Goal: Information Seeking & Learning: Find specific fact

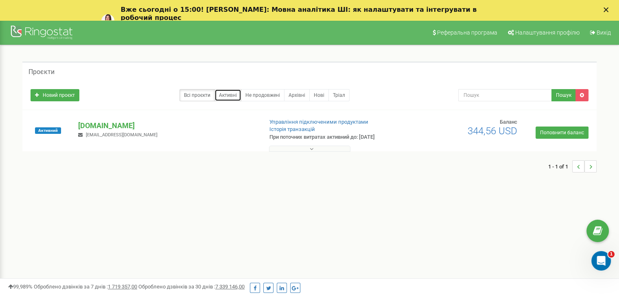
click at [228, 96] on link "Активні" at bounding box center [228, 95] width 27 height 12
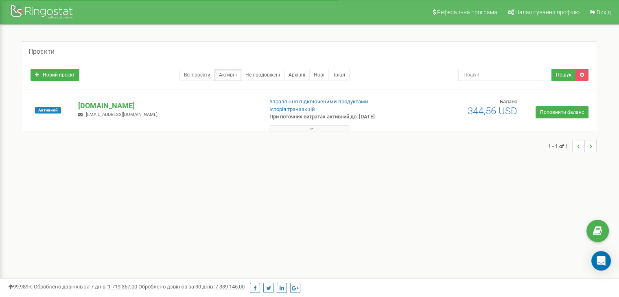
click at [308, 129] on button at bounding box center [309, 128] width 81 height 6
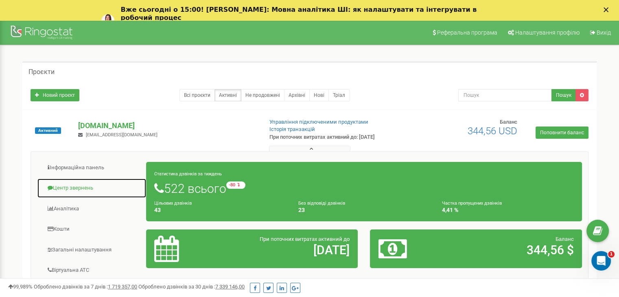
click at [84, 187] on link "Центр звернень" at bounding box center [91, 188] width 109 height 20
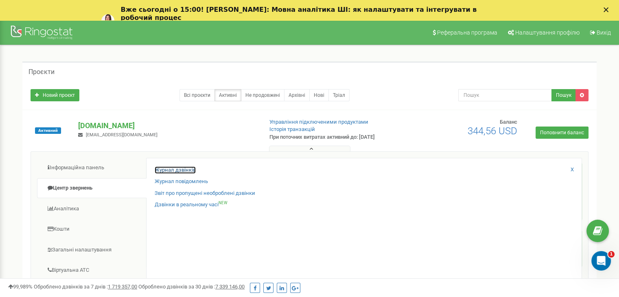
click at [168, 168] on link "Журнал дзвінків" at bounding box center [175, 170] width 41 height 8
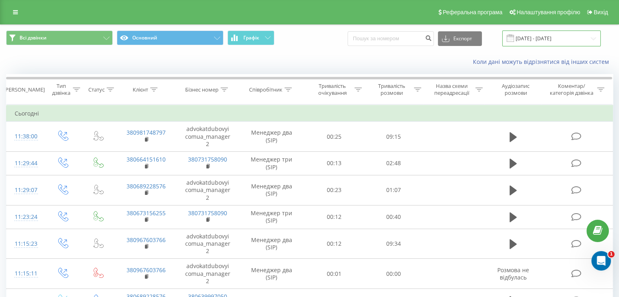
click at [544, 38] on input "[DATE] - [DATE]" at bounding box center [551, 39] width 99 height 16
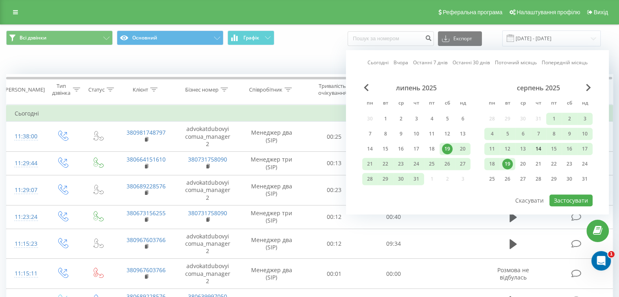
click at [541, 150] on div "14" at bounding box center [538, 149] width 11 height 11
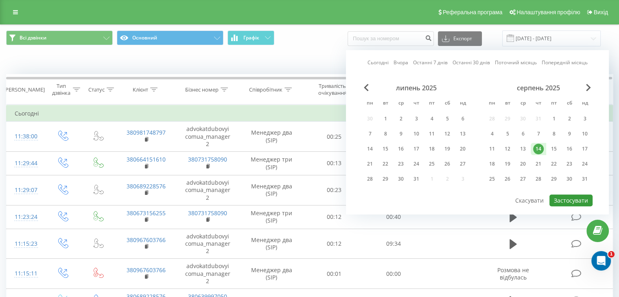
click at [566, 198] on button "Застосувати" at bounding box center [571, 201] width 43 height 12
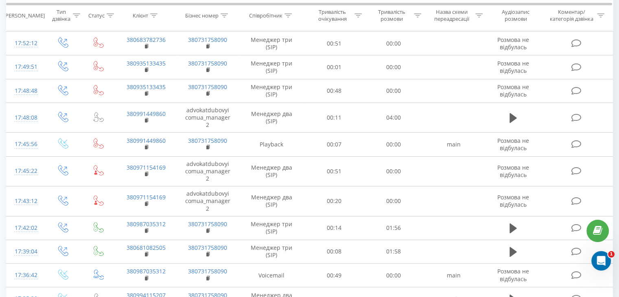
scroll to position [445, 0]
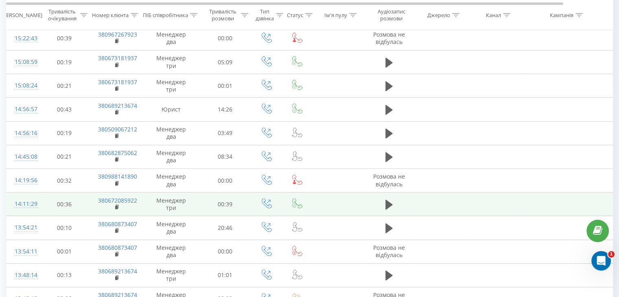
scroll to position [282, 0]
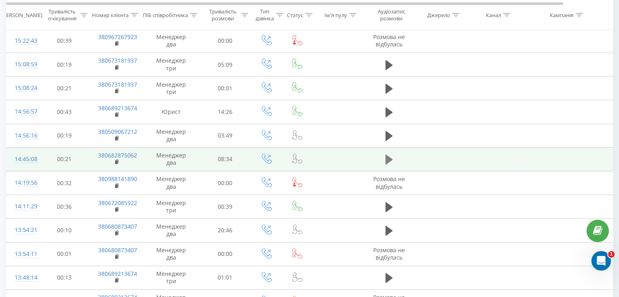
click at [389, 156] on icon at bounding box center [388, 160] width 7 height 10
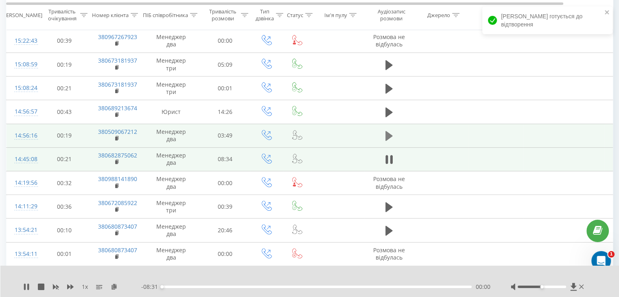
click at [388, 135] on icon at bounding box center [388, 136] width 7 height 10
click at [292, 278] on div at bounding box center [304, 276] width 450 height 9
drag, startPoint x: 94, startPoint y: 131, endPoint x: 137, endPoint y: 131, distance: 42.7
click at [137, 131] on td "380509067212" at bounding box center [116, 136] width 53 height 24
copy link "380509067212"
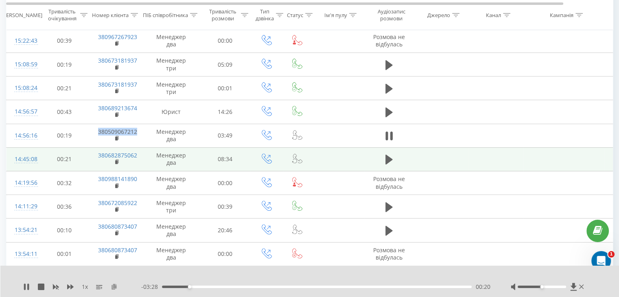
click at [114, 288] on icon at bounding box center [114, 287] width 7 height 6
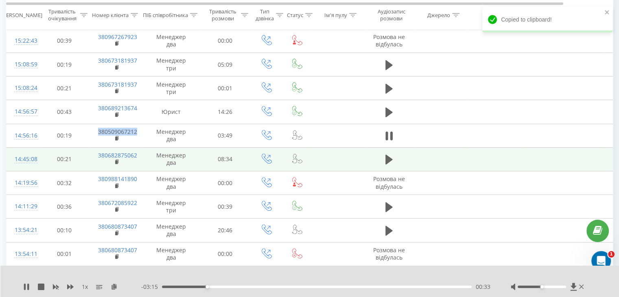
click at [164, 287] on div "00:33" at bounding box center [317, 287] width 310 height 2
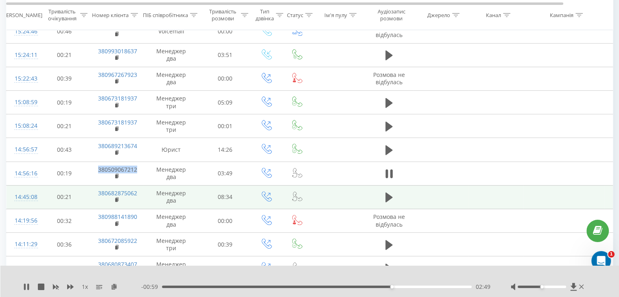
scroll to position [241, 0]
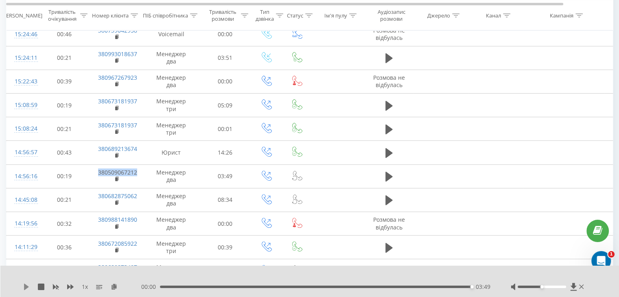
click at [28, 284] on icon at bounding box center [26, 287] width 7 height 7
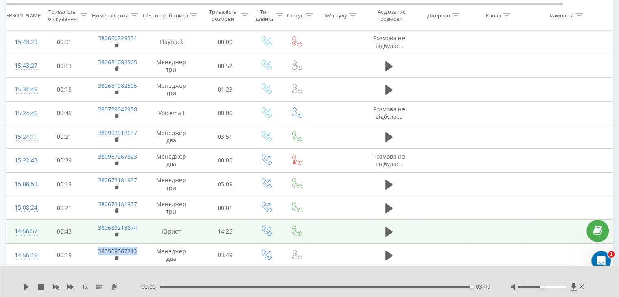
scroll to position [160, 0]
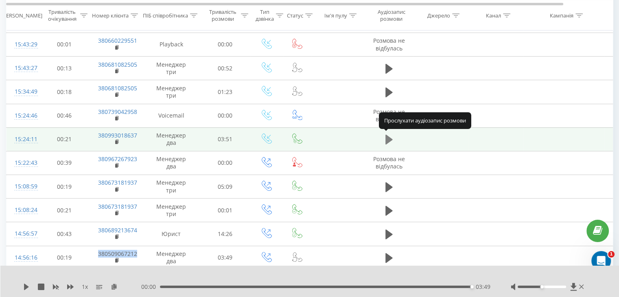
click at [386, 136] on icon at bounding box center [388, 140] width 7 height 10
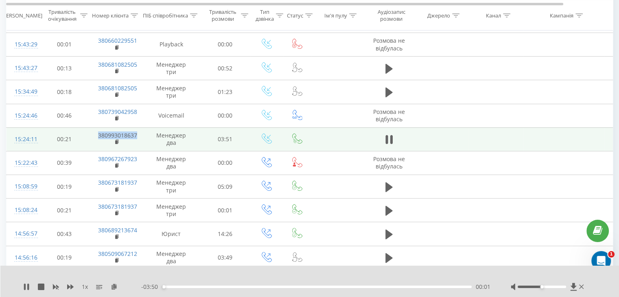
drag, startPoint x: 92, startPoint y: 131, endPoint x: 137, endPoint y: 133, distance: 45.2
click at [137, 132] on td "380993018637" at bounding box center [116, 139] width 53 height 24
copy link "380993018637"
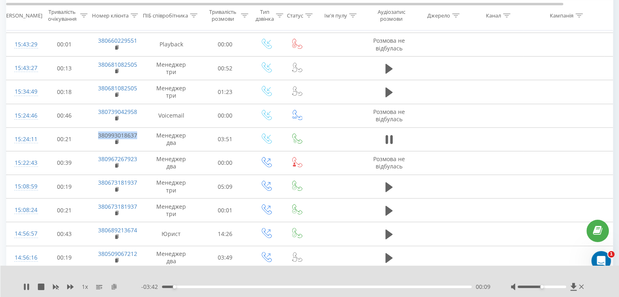
click at [117, 285] on icon at bounding box center [114, 287] width 7 height 6
click at [163, 286] on div "00:00" at bounding box center [317, 287] width 310 height 2
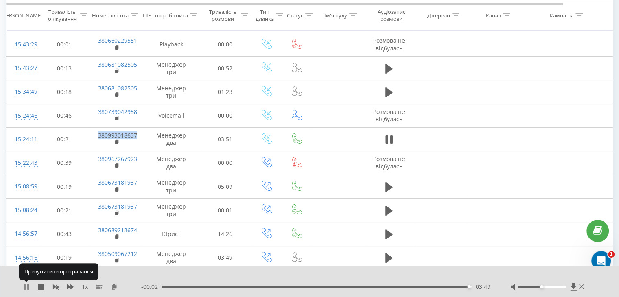
click at [26, 288] on icon at bounding box center [26, 287] width 7 height 7
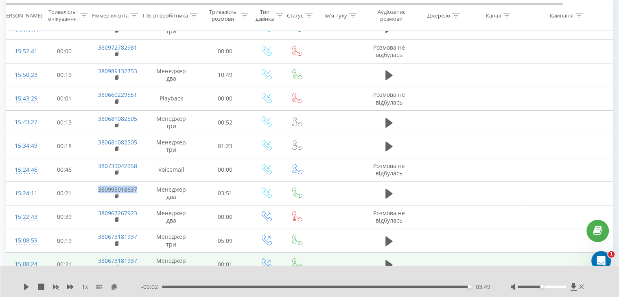
scroll to position [79, 0]
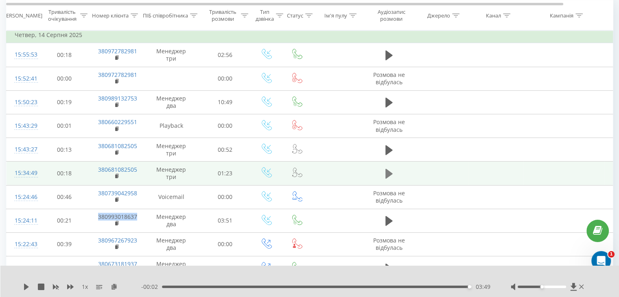
click at [386, 171] on icon at bounding box center [388, 174] width 7 height 10
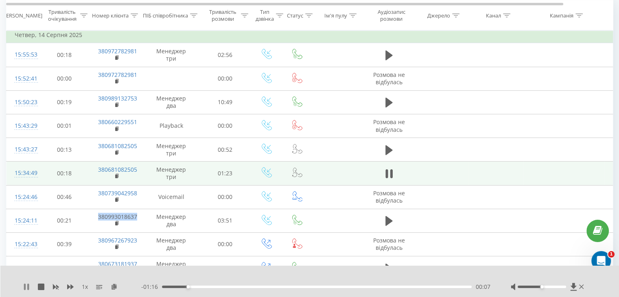
click at [25, 286] on icon at bounding box center [25, 287] width 2 height 7
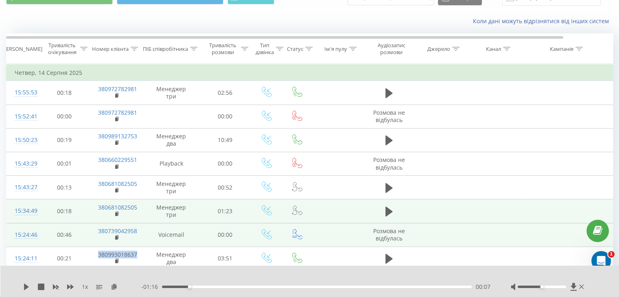
scroll to position [38, 0]
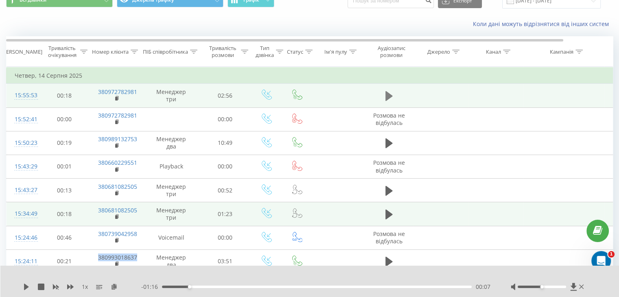
click at [390, 91] on icon at bounding box center [388, 95] width 7 height 11
drag, startPoint x: 94, startPoint y: 89, endPoint x: 139, endPoint y: 90, distance: 45.2
click at [138, 90] on td "380972782981" at bounding box center [116, 96] width 53 height 24
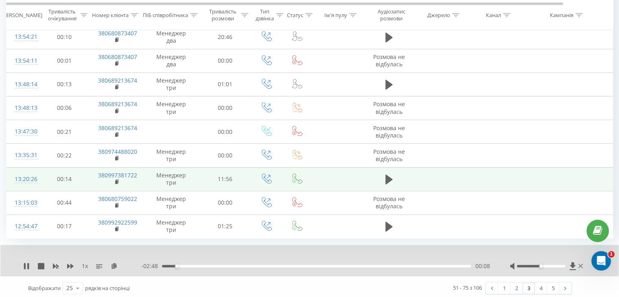
scroll to position [476, 0]
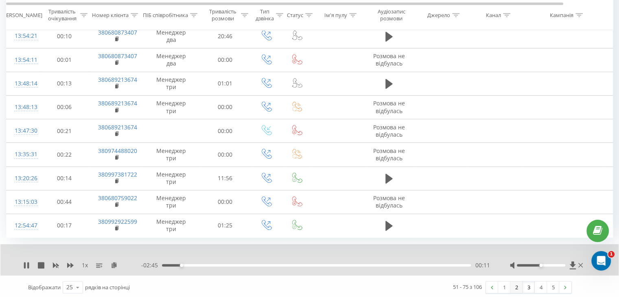
click at [519, 287] on link "2" at bounding box center [516, 287] width 12 height 11
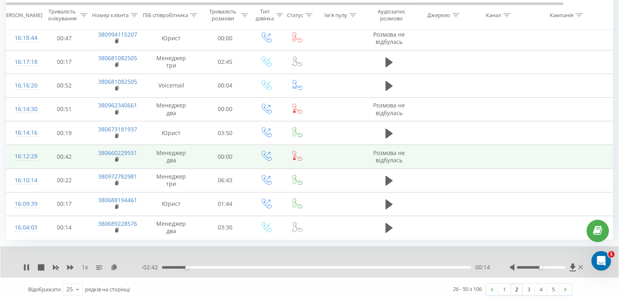
scroll to position [476, 0]
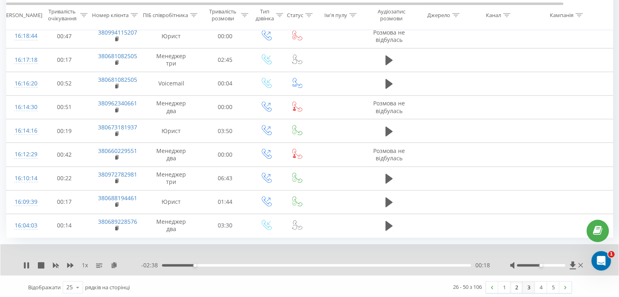
click at [526, 286] on link "3" at bounding box center [529, 287] width 12 height 11
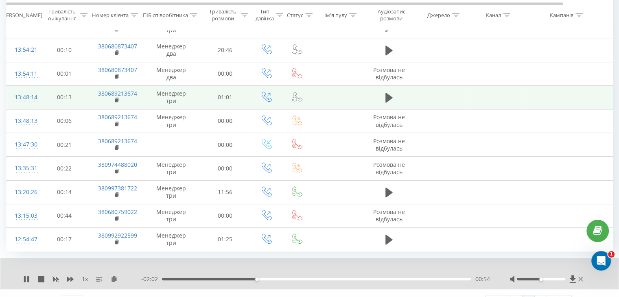
scroll to position [476, 0]
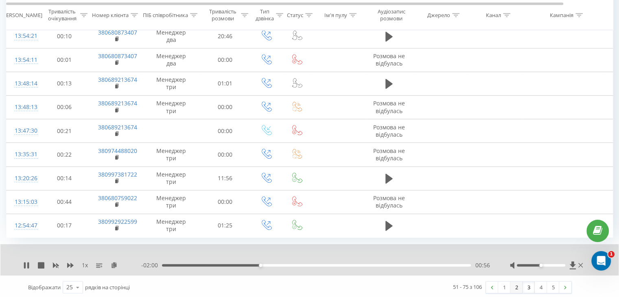
click at [518, 287] on link "2" at bounding box center [516, 287] width 12 height 11
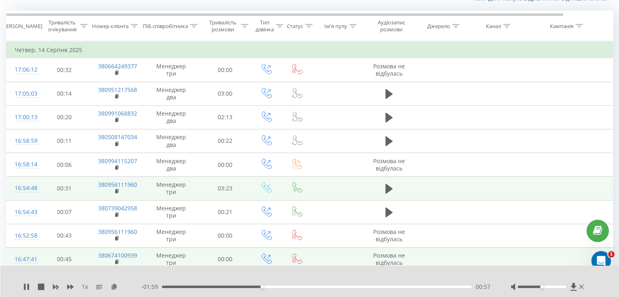
scroll to position [54, 0]
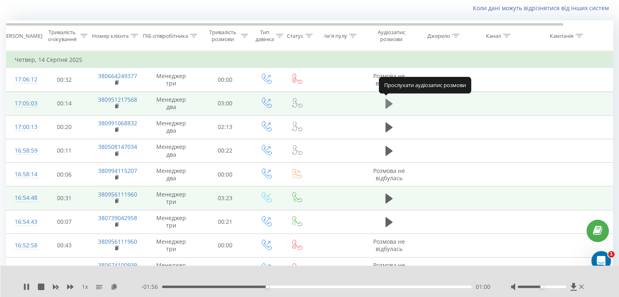
click at [388, 104] on icon at bounding box center [388, 104] width 7 height 10
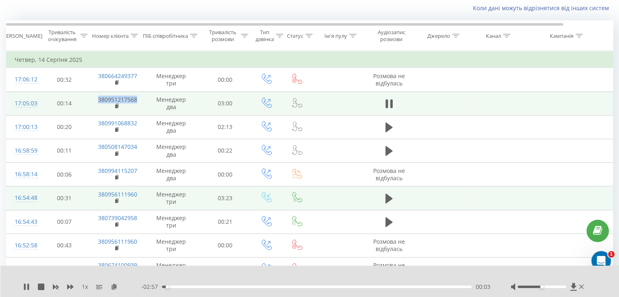
drag, startPoint x: 92, startPoint y: 100, endPoint x: 137, endPoint y: 98, distance: 44.4
click at [137, 98] on td "380951217568" at bounding box center [116, 104] width 53 height 24
copy link "380951217568"
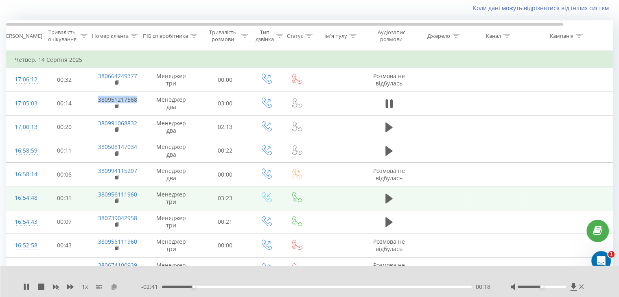
click at [116, 289] on icon at bounding box center [114, 287] width 7 height 6
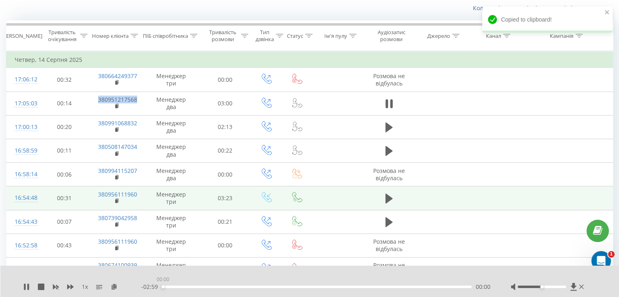
click at [163, 286] on div "00:00" at bounding box center [317, 287] width 310 height 2
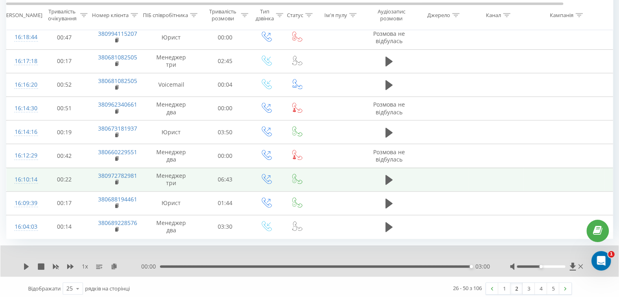
scroll to position [476, 0]
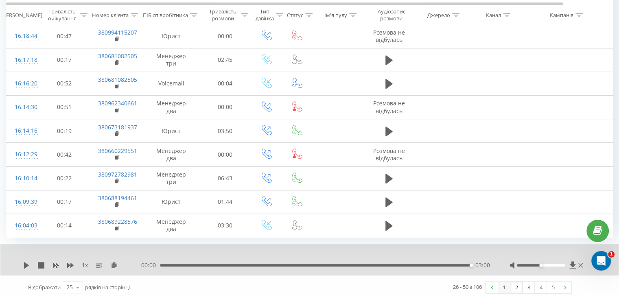
click at [504, 285] on link "1" at bounding box center [504, 287] width 12 height 11
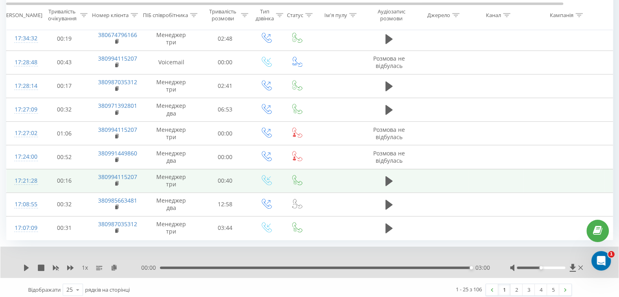
scroll to position [476, 0]
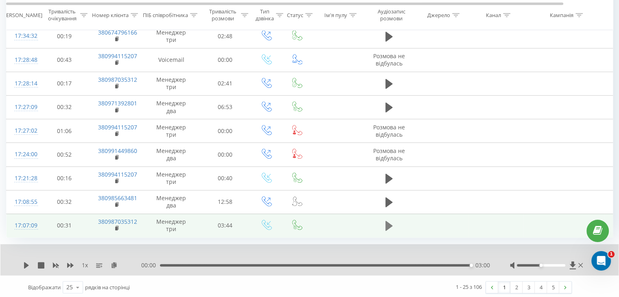
click at [388, 225] on icon at bounding box center [388, 226] width 7 height 10
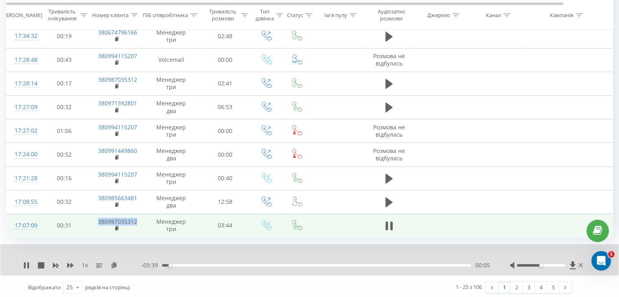
drag, startPoint x: 92, startPoint y: 221, endPoint x: 134, endPoint y: 219, distance: 42.4
click at [138, 220] on td "380987035312" at bounding box center [116, 226] width 53 height 24
copy link "380987035312"
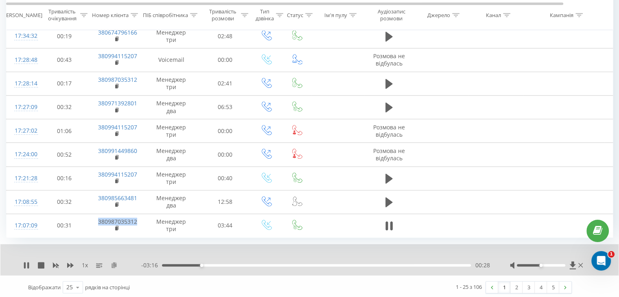
click at [114, 264] on icon at bounding box center [114, 265] width 7 height 6
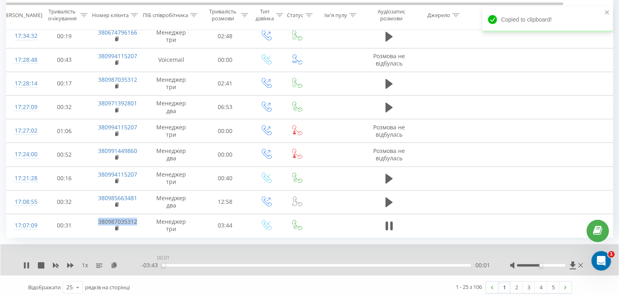
click at [163, 264] on div "00:01" at bounding box center [316, 265] width 309 height 2
click at [115, 263] on icon at bounding box center [114, 265] width 7 height 6
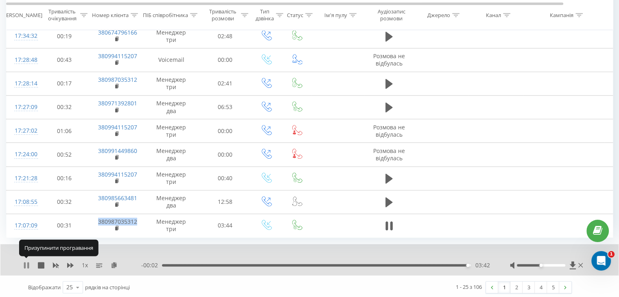
click at [25, 263] on icon at bounding box center [25, 265] width 2 height 7
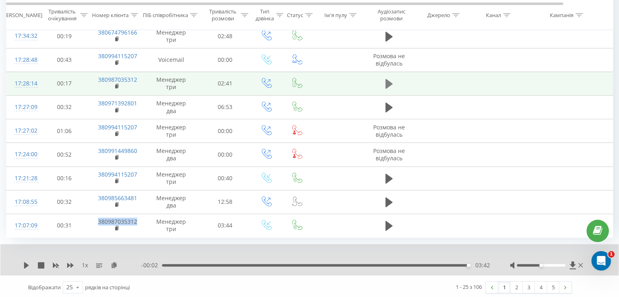
click at [388, 80] on icon at bounding box center [388, 84] width 7 height 10
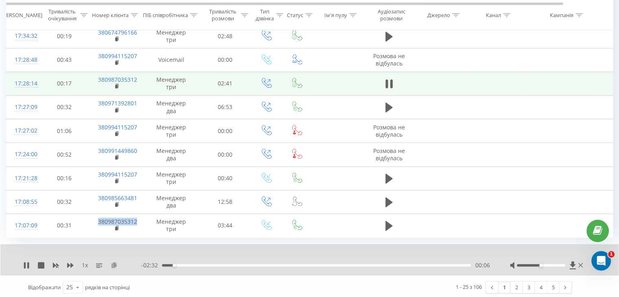
click at [113, 264] on icon at bounding box center [114, 265] width 7 height 6
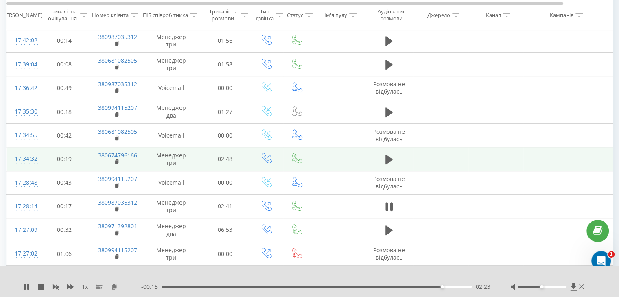
scroll to position [354, 0]
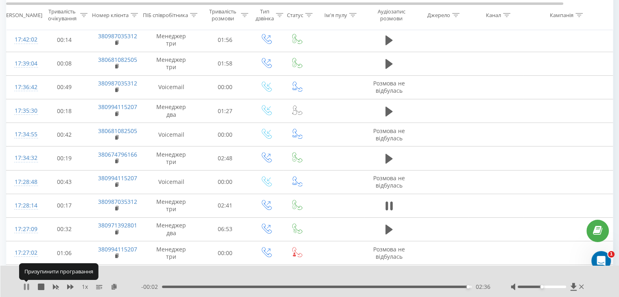
click at [24, 286] on icon at bounding box center [25, 287] width 2 height 7
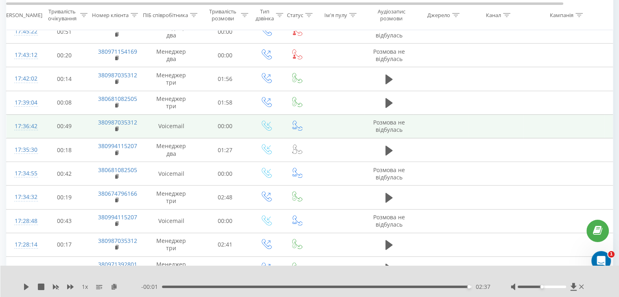
scroll to position [313, 0]
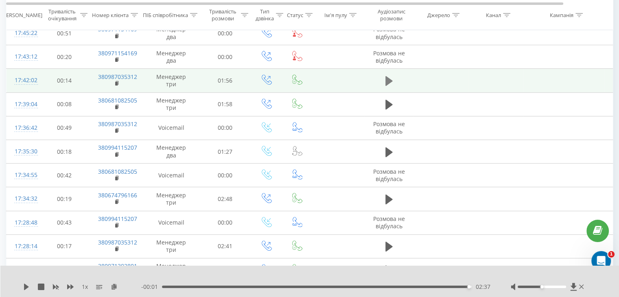
click at [392, 80] on button at bounding box center [389, 81] width 12 height 12
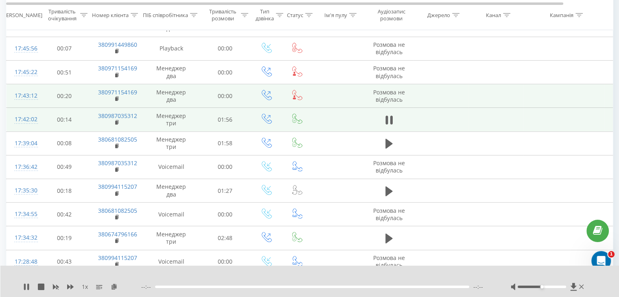
scroll to position [273, 0]
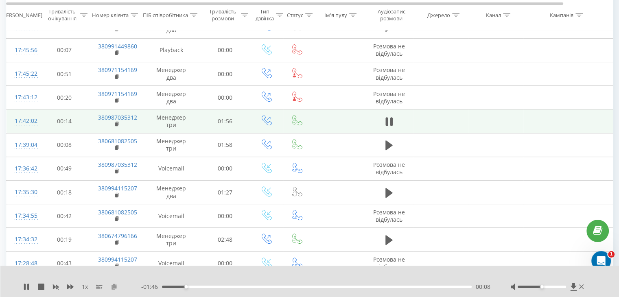
click at [116, 289] on icon at bounding box center [114, 287] width 7 height 6
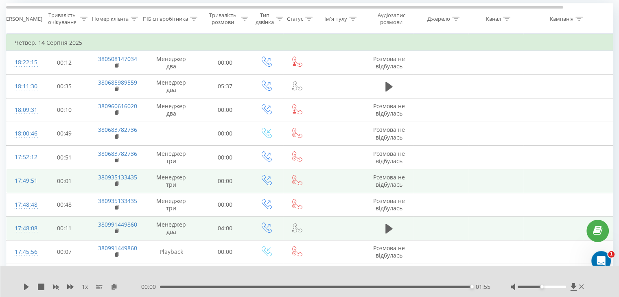
scroll to position [69, 0]
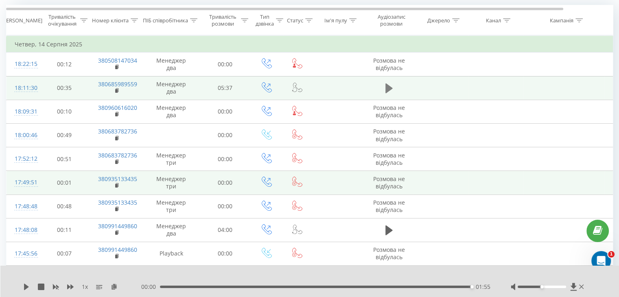
click at [388, 89] on icon at bounding box center [388, 88] width 7 height 10
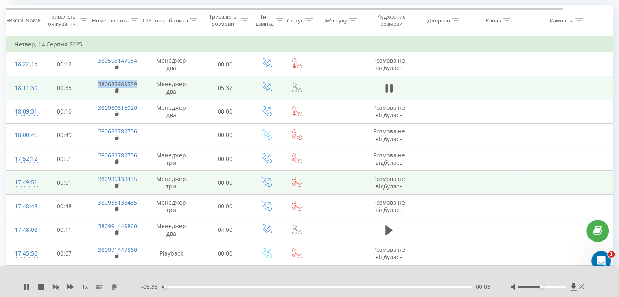
drag, startPoint x: 92, startPoint y: 81, endPoint x: 138, endPoint y: 84, distance: 46.5
click at [138, 84] on td "380685989559" at bounding box center [116, 88] width 53 height 24
copy link "380685989559"
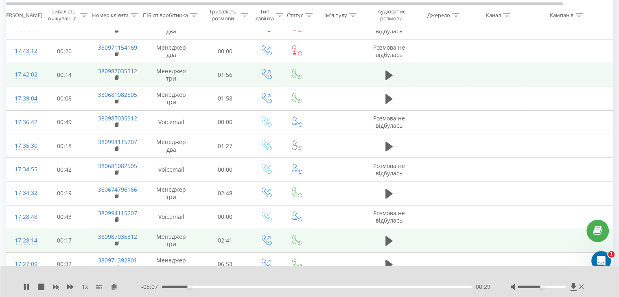
scroll to position [313, 0]
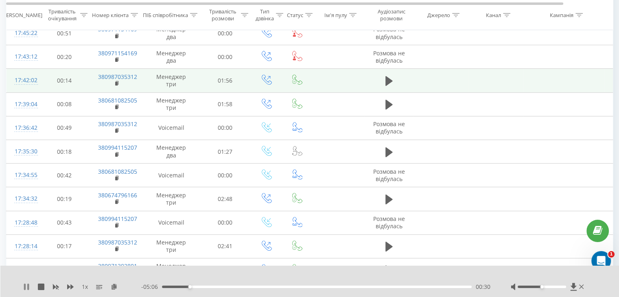
click at [26, 289] on icon at bounding box center [26, 287] width 7 height 7
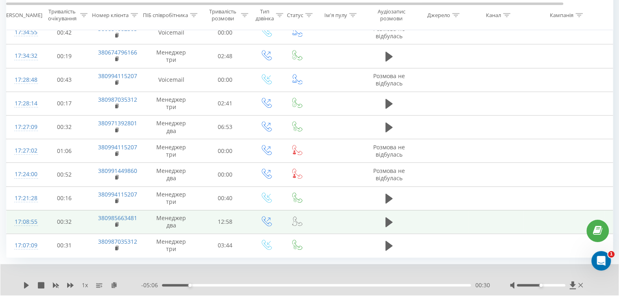
scroll to position [476, 0]
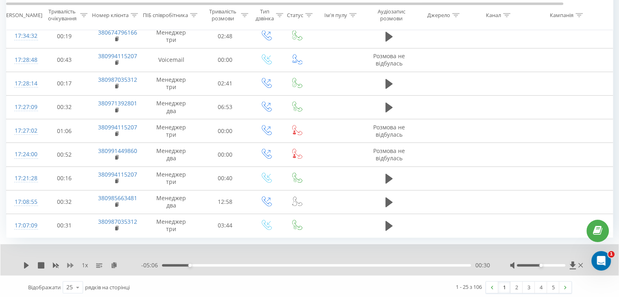
click at [70, 263] on icon at bounding box center [70, 265] width 7 height 7
click at [554, 285] on link "5" at bounding box center [553, 287] width 12 height 11
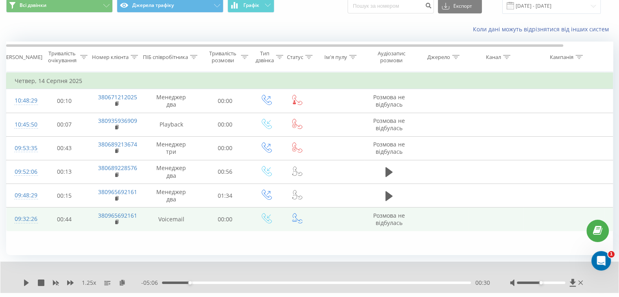
scroll to position [52, 0]
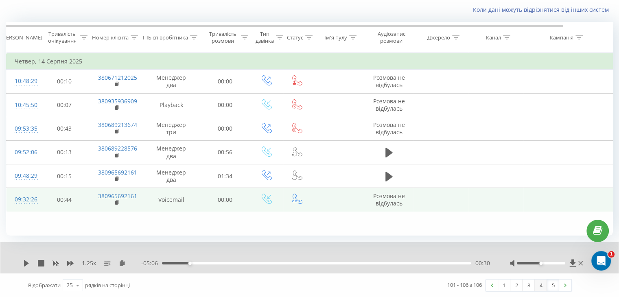
click at [541, 285] on link "4" at bounding box center [541, 285] width 12 height 11
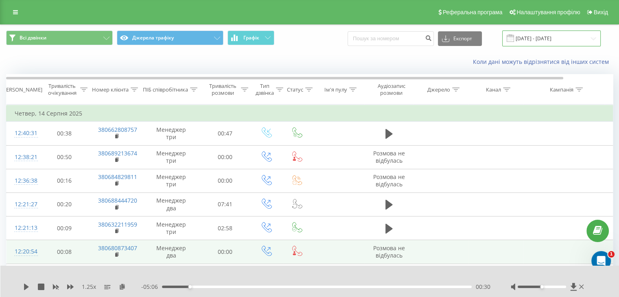
click at [547, 39] on input "[DATE] - [DATE]" at bounding box center [551, 39] width 99 height 16
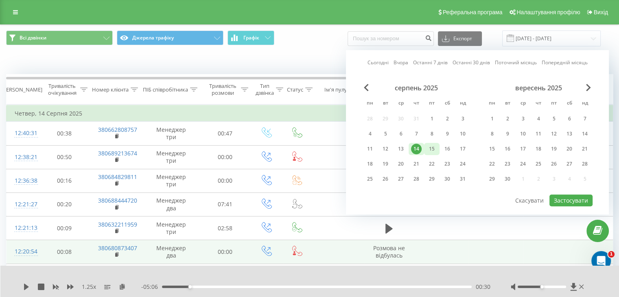
click at [430, 149] on div "15" at bounding box center [432, 149] width 11 height 11
click at [565, 196] on button "Застосувати" at bounding box center [571, 201] width 43 height 12
type input "[DATE] - [DATE]"
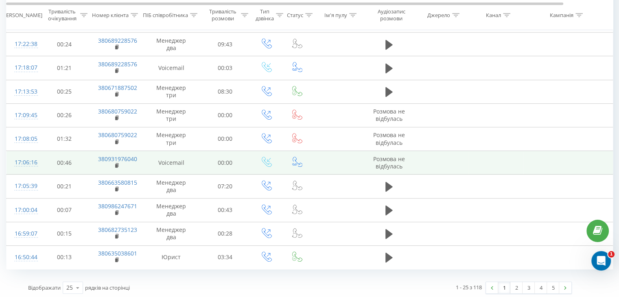
scroll to position [445, 0]
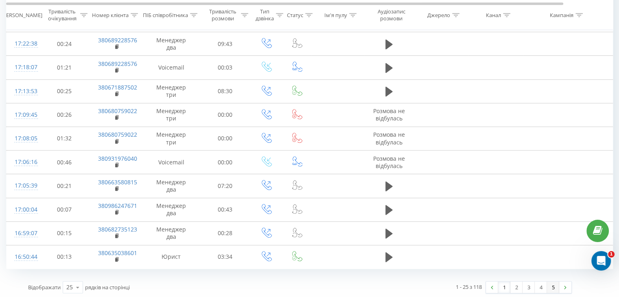
click at [554, 285] on link "5" at bounding box center [553, 287] width 12 height 11
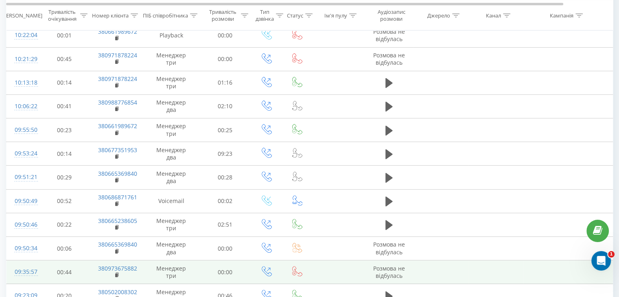
scroll to position [280, 0]
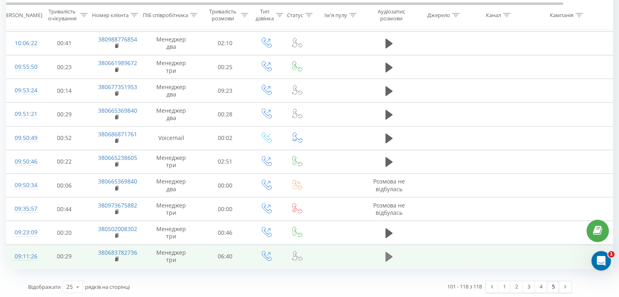
click at [386, 255] on icon at bounding box center [388, 257] width 7 height 10
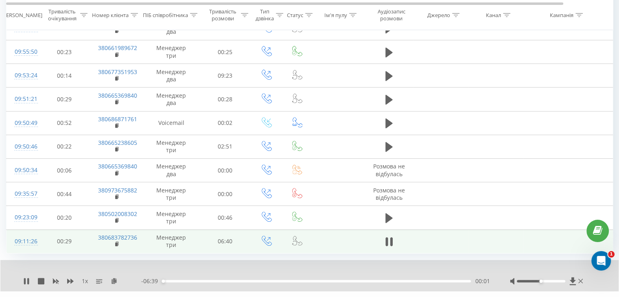
scroll to position [311, 0]
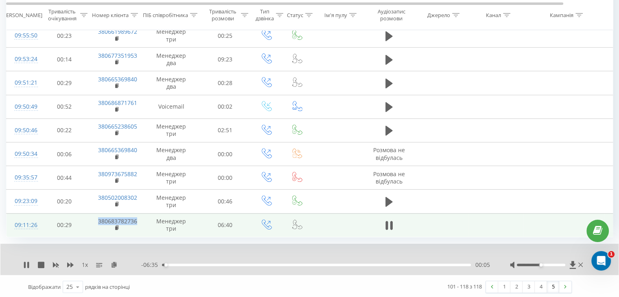
drag, startPoint x: 92, startPoint y: 220, endPoint x: 136, endPoint y: 219, distance: 44.0
click at [136, 219] on td "380683782736" at bounding box center [116, 225] width 53 height 24
copy link "380683782736"
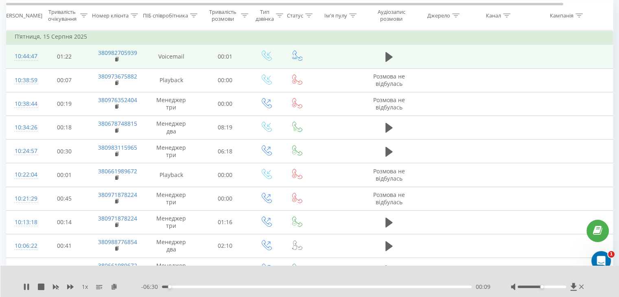
scroll to position [81, 0]
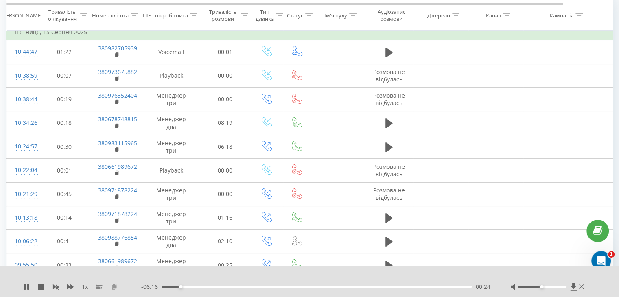
click at [116, 286] on icon at bounding box center [114, 287] width 7 height 6
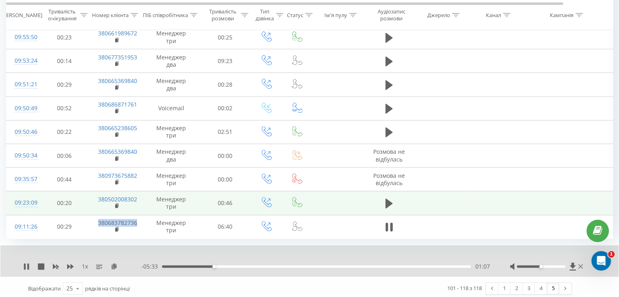
scroll to position [311, 0]
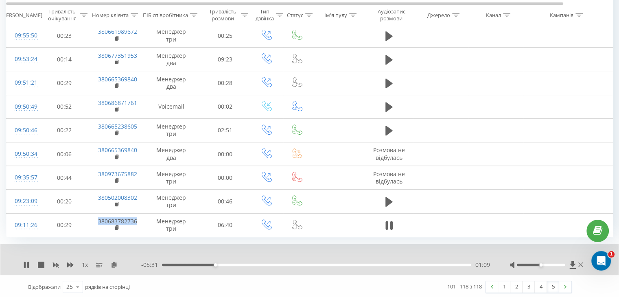
click at [163, 264] on div "01:09" at bounding box center [316, 265] width 309 height 2
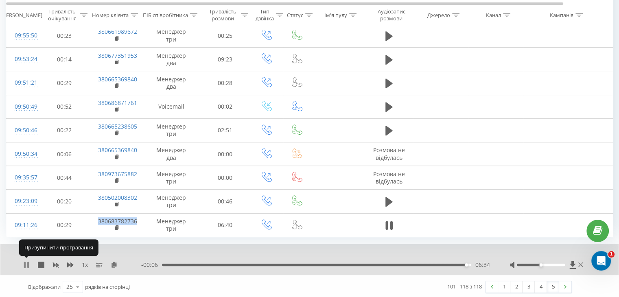
click at [25, 265] on icon at bounding box center [25, 265] width 2 height 7
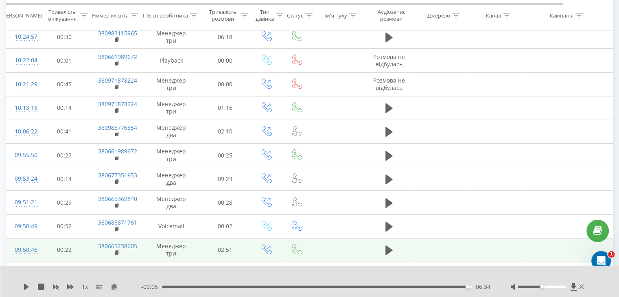
scroll to position [189, 0]
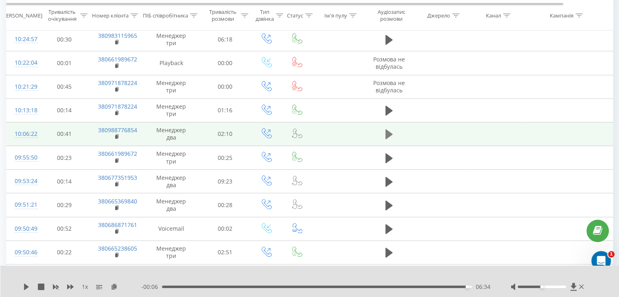
click at [386, 131] on icon at bounding box center [388, 134] width 7 height 10
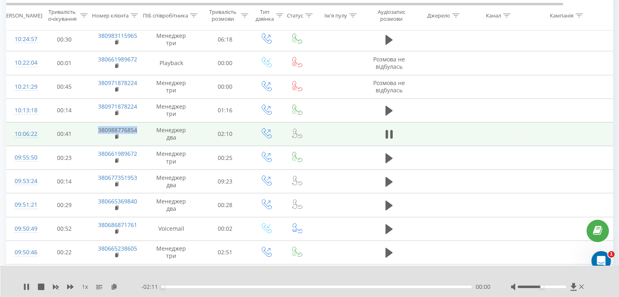
drag, startPoint x: 90, startPoint y: 126, endPoint x: 137, endPoint y: 126, distance: 47.2
click at [137, 126] on tr "10:06:22 00:41 380988776854 Менеджер два 02:10" at bounding box center [336, 134] width 659 height 24
copy tr "380988776854"
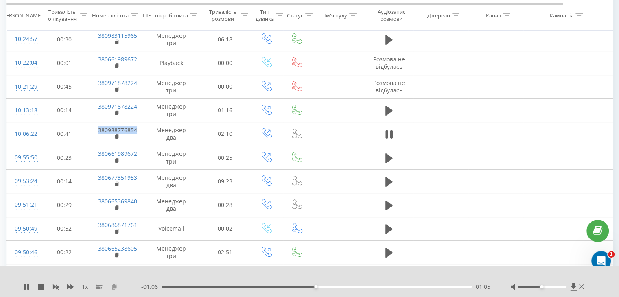
click at [115, 286] on icon at bounding box center [114, 287] width 7 height 6
click at [162, 287] on div "02:12" at bounding box center [316, 287] width 312 height 2
click at [25, 286] on icon at bounding box center [26, 287] width 5 height 7
click at [26, 286] on icon at bounding box center [26, 287] width 7 height 7
click at [24, 287] on icon at bounding box center [26, 287] width 5 height 7
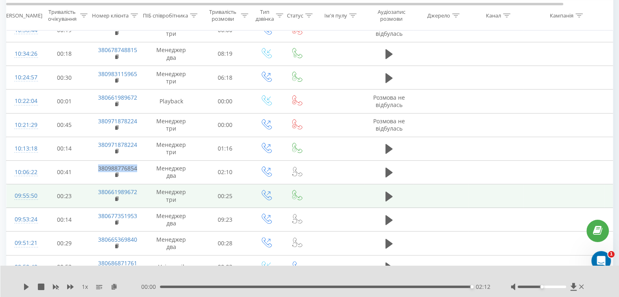
scroll to position [148, 0]
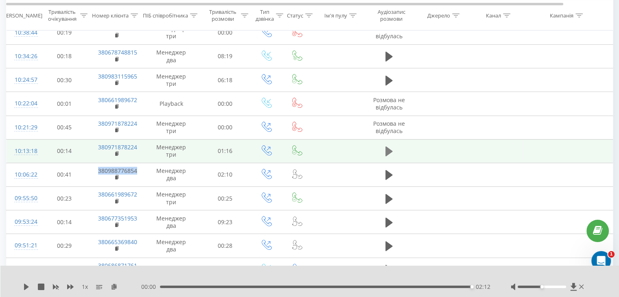
click at [385, 152] on icon at bounding box center [388, 152] width 7 height 10
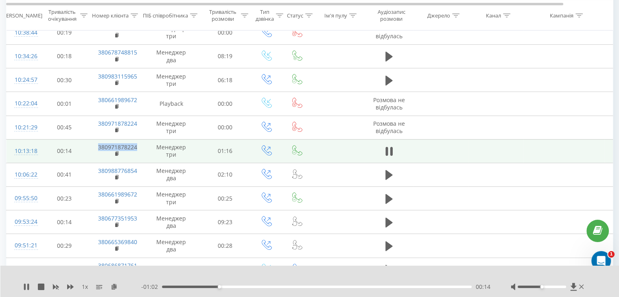
drag, startPoint x: 90, startPoint y: 144, endPoint x: 137, endPoint y: 144, distance: 47.6
click at [137, 144] on tr "10:13:18 00:14 380971878224 Менеджер три 01:16" at bounding box center [336, 151] width 659 height 24
copy tr "380971878224"
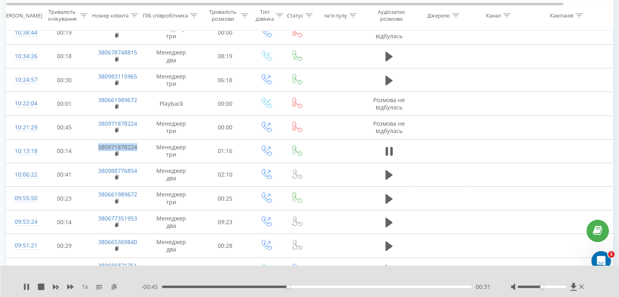
click at [115, 289] on icon at bounding box center [114, 287] width 7 height 6
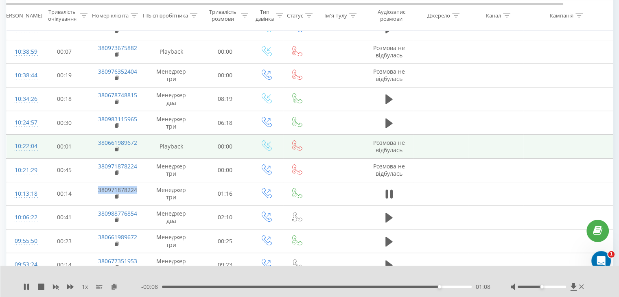
scroll to position [107, 0]
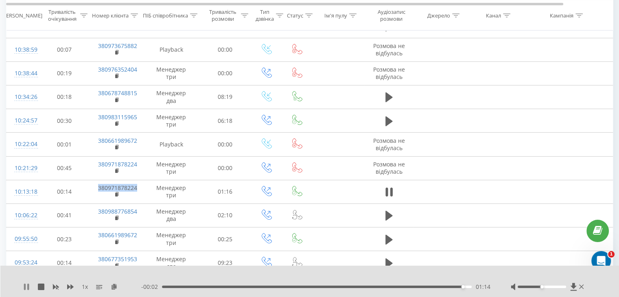
click at [27, 285] on icon at bounding box center [26, 287] width 7 height 7
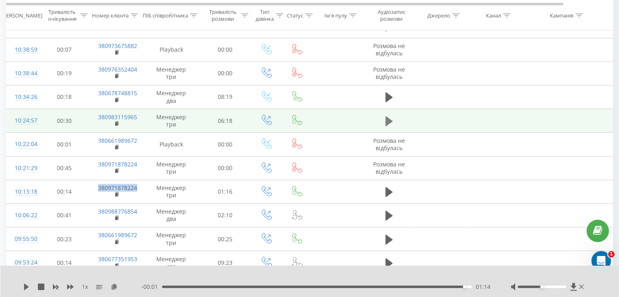
click at [385, 119] on button at bounding box center [389, 121] width 12 height 12
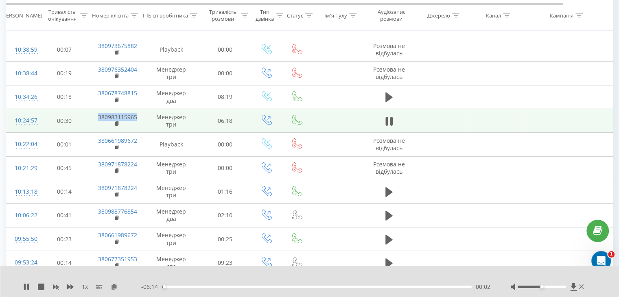
drag, startPoint x: 93, startPoint y: 117, endPoint x: 136, endPoint y: 118, distance: 43.6
click at [138, 118] on td "380983115965" at bounding box center [116, 121] width 53 height 24
copy link "380983115965"
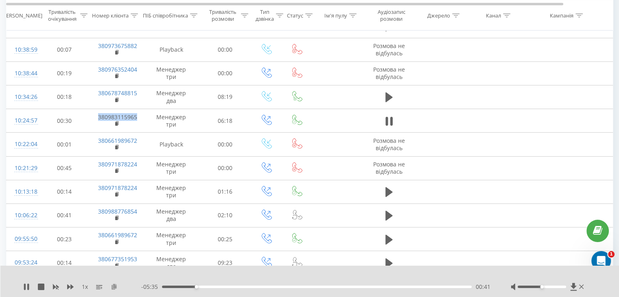
click at [114, 287] on icon at bounding box center [114, 287] width 7 height 6
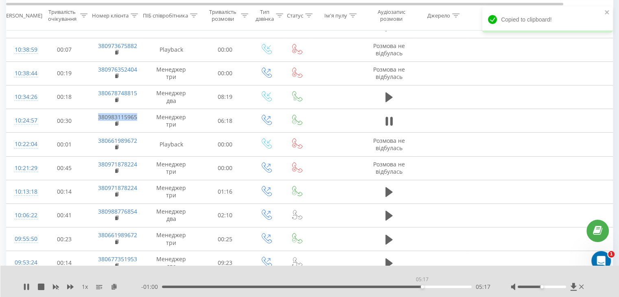
click at [422, 286] on div "05:17" at bounding box center [317, 287] width 310 height 2
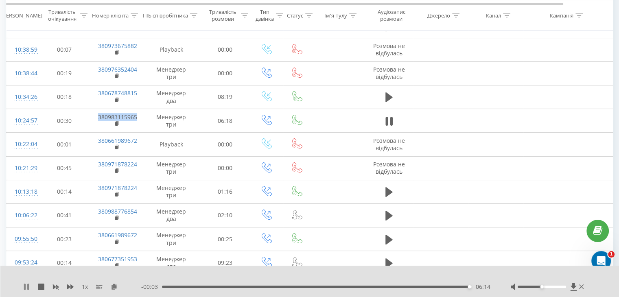
click at [26, 286] on icon at bounding box center [26, 287] width 7 height 7
